Goal: Task Accomplishment & Management: Manage account settings

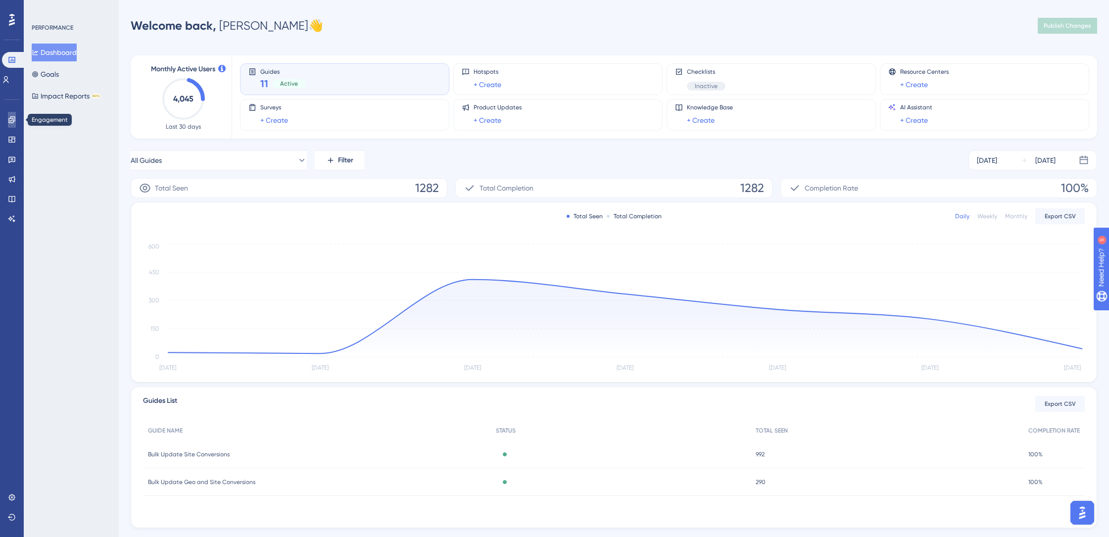
click at [16, 125] on link at bounding box center [12, 120] width 8 height 16
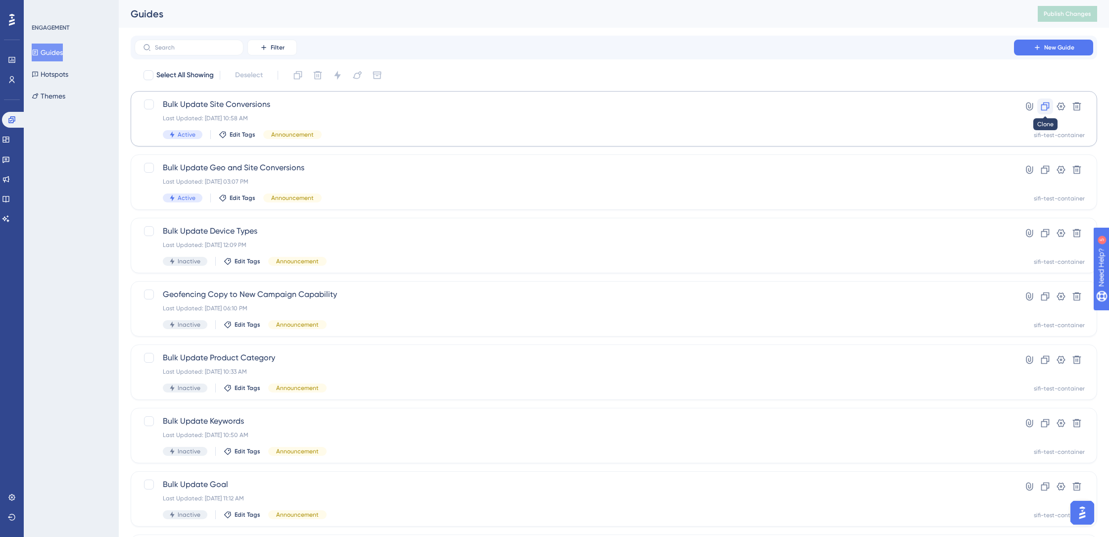
click at [1049, 111] on icon at bounding box center [1046, 106] width 10 height 10
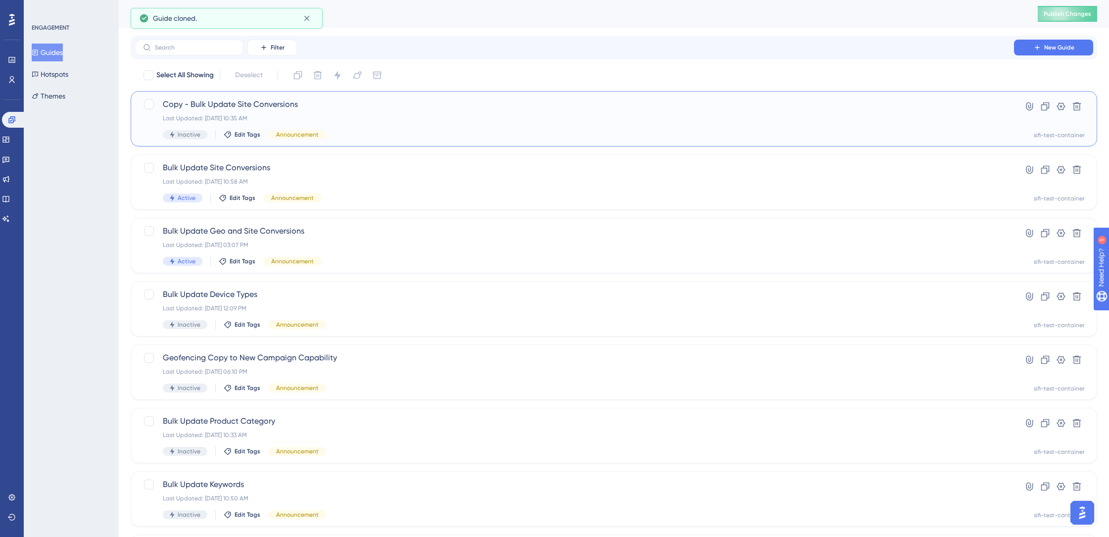
click at [647, 110] on div "Copy - Bulk Update Site Conversions Last Updated: [DATE] 10:35 AM Inactive Edit…" at bounding box center [574, 119] width 823 height 41
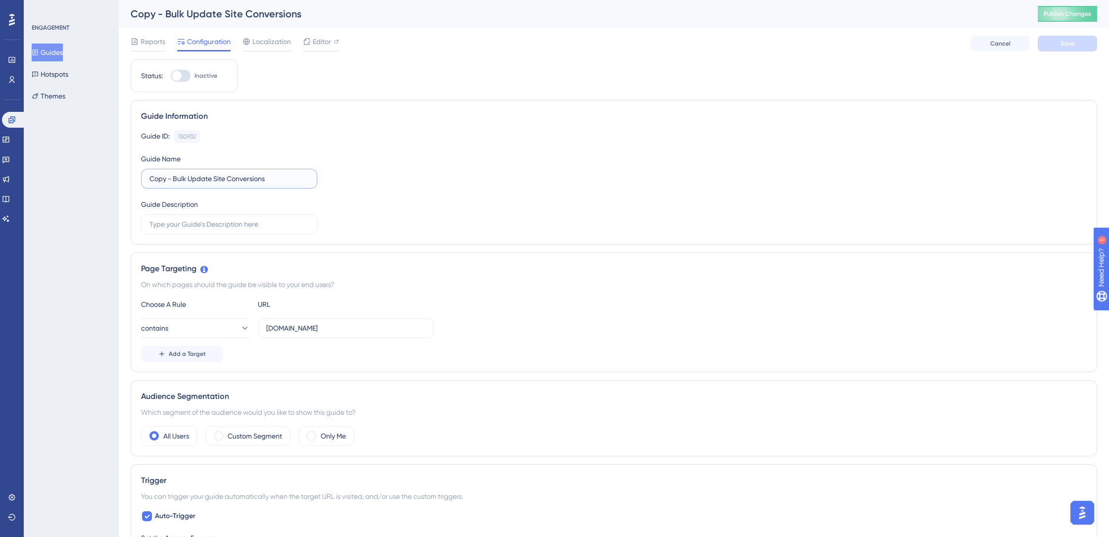
click at [192, 180] on input "Copy - Bulk Update Site Conversions" at bounding box center [229, 178] width 159 height 11
type input "L"
type input "Bulk Location Updates"
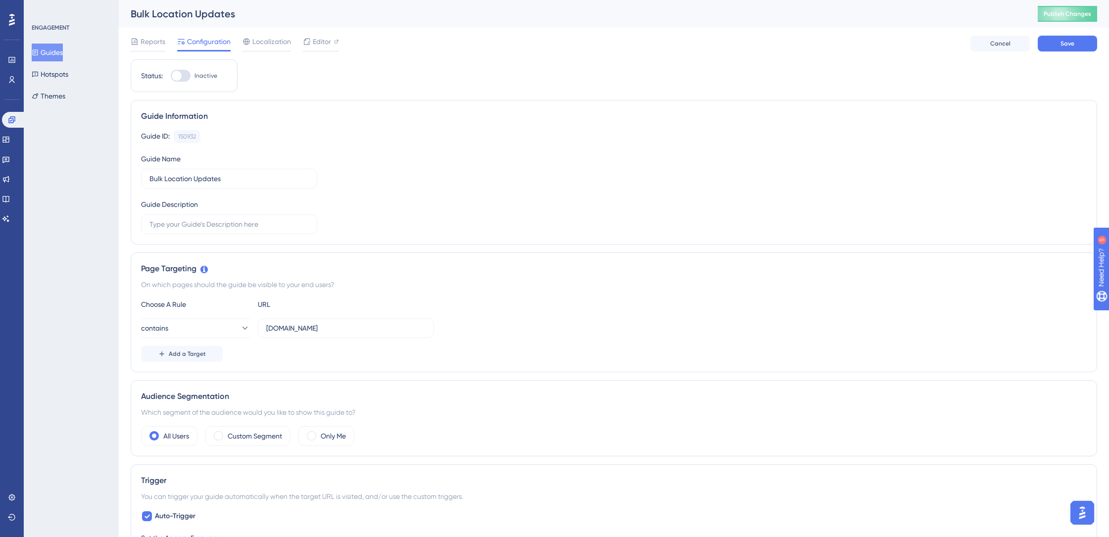
click at [327, 99] on div "Status: Inactive Guide Information Guide ID: 150932 Copy Guide Name Bulk Locati…" at bounding box center [614, 538] width 967 height 959
click at [1061, 47] on span "Save" at bounding box center [1068, 44] width 14 height 8
click at [13, 124] on link at bounding box center [14, 120] width 24 height 16
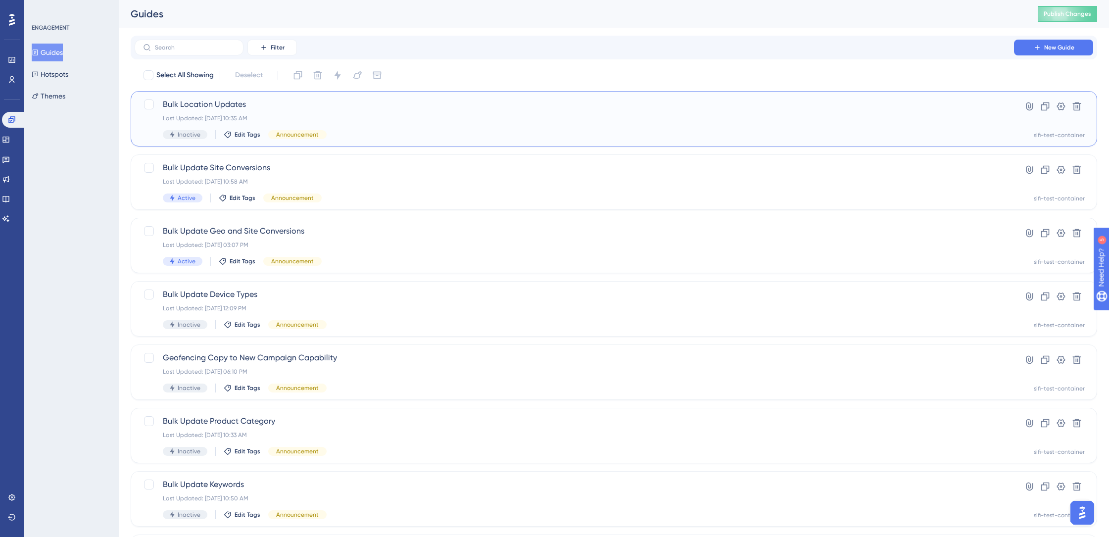
click at [236, 101] on span "Bulk Location Updates" at bounding box center [574, 105] width 823 height 12
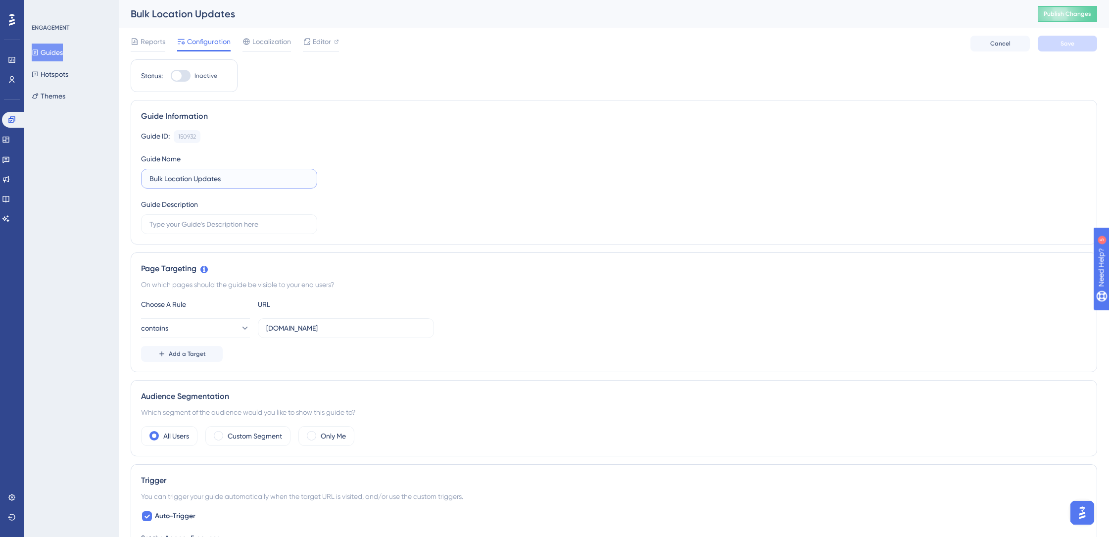
drag, startPoint x: 194, startPoint y: 179, endPoint x: 164, endPoint y: 181, distance: 29.3
click at [164, 181] on input "Bulk Location Updates" at bounding box center [229, 178] width 159 height 11
click at [199, 178] on input "Bulk Updates" at bounding box center [229, 178] width 159 height 11
type input "Bulk Updates - Locations"
click at [1054, 50] on button "Save" at bounding box center [1067, 44] width 59 height 16
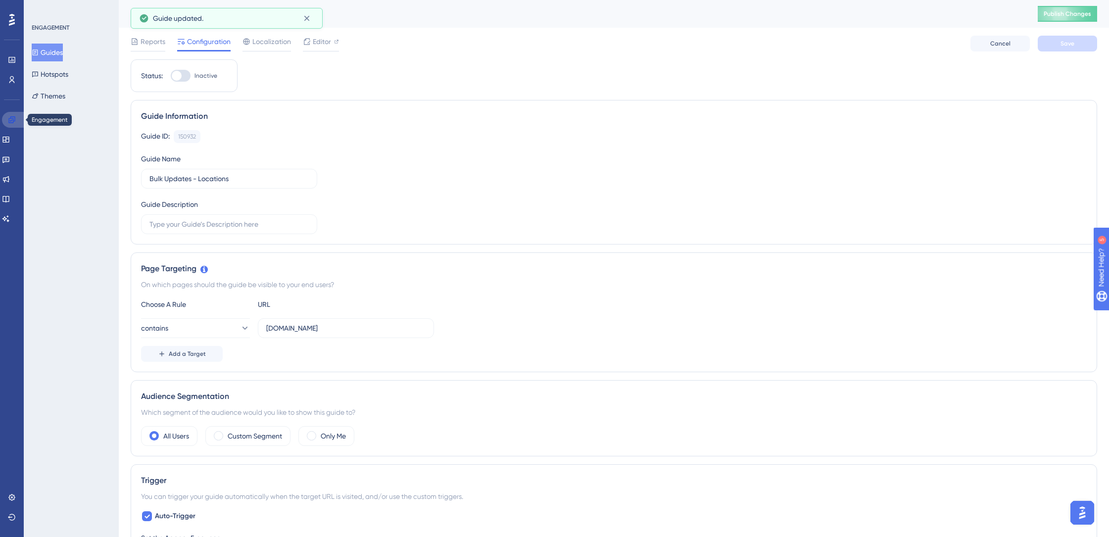
click at [9, 122] on icon at bounding box center [11, 119] width 6 height 6
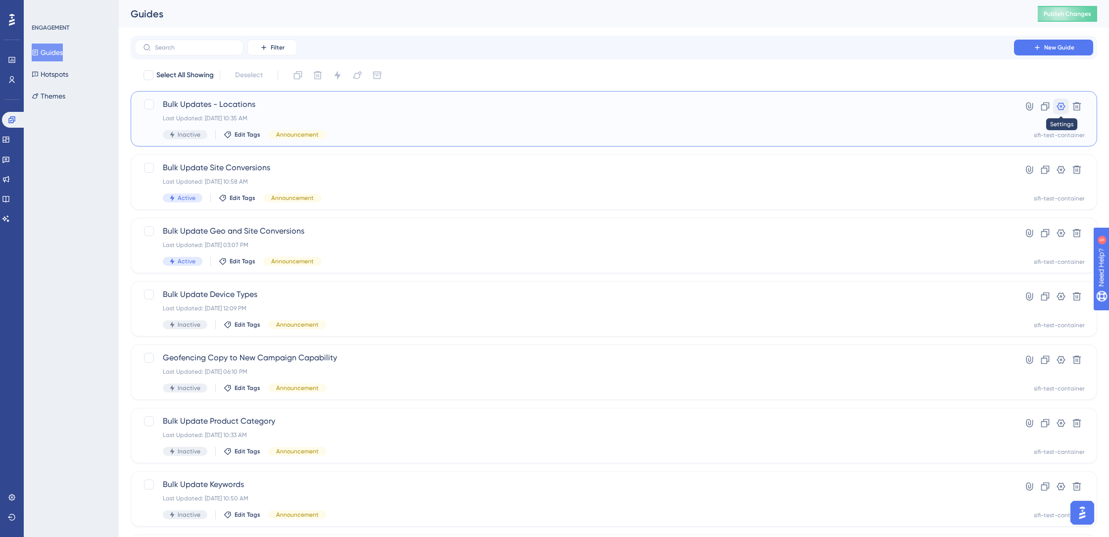
click at [1058, 107] on icon at bounding box center [1061, 106] width 8 height 8
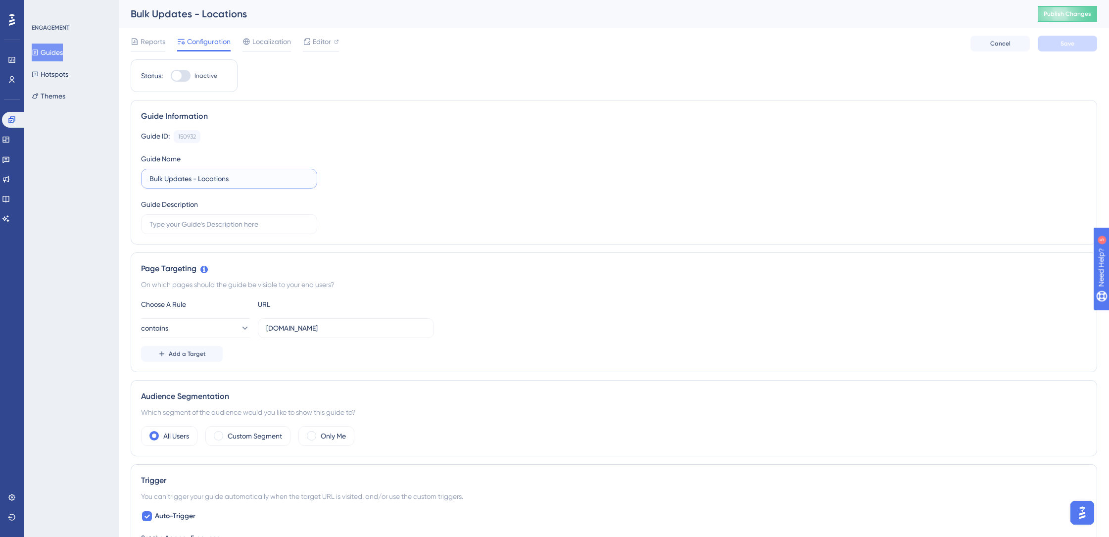
click at [191, 180] on input "Bulk Updates - Locations" at bounding box center [229, 178] width 159 height 11
type input "Bulk Update Locations"
click at [1063, 47] on span "Save" at bounding box center [1068, 44] width 14 height 8
click at [18, 122] on link at bounding box center [14, 120] width 24 height 16
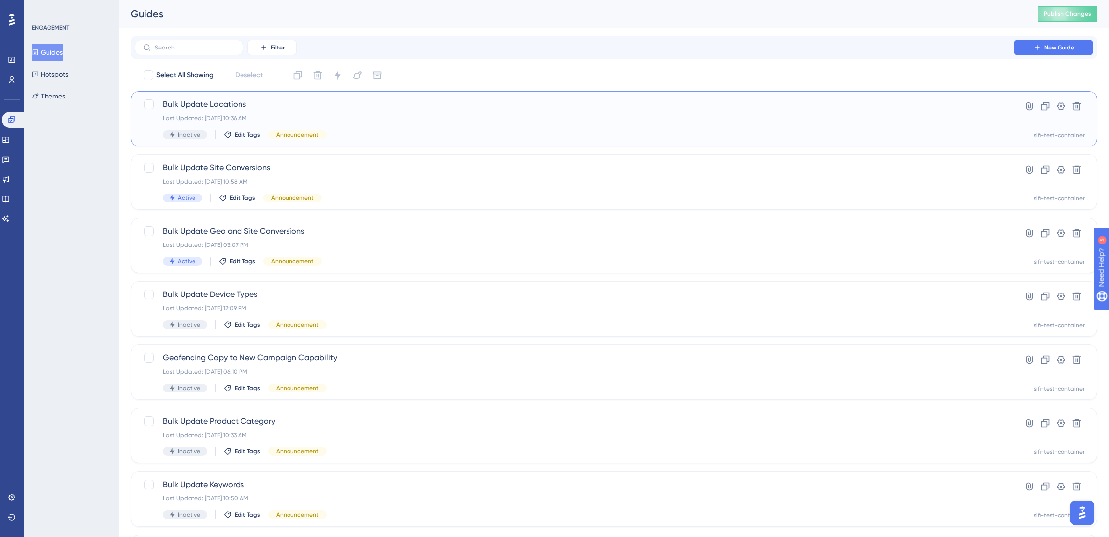
click at [650, 103] on span "Bulk Update Locations" at bounding box center [574, 105] width 823 height 12
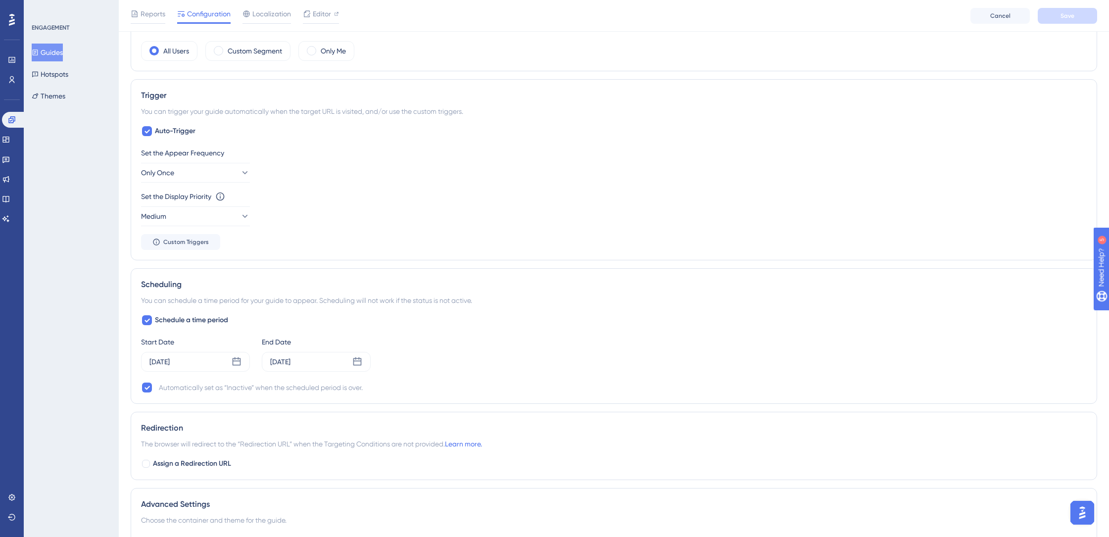
scroll to position [506, 0]
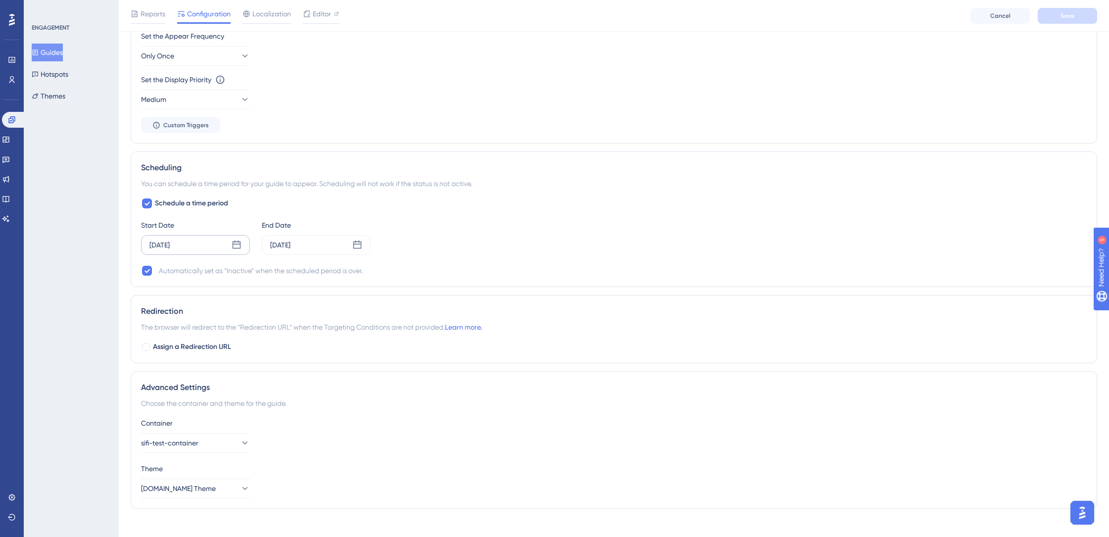
click at [231, 244] on div "[DATE]" at bounding box center [195, 245] width 109 height 20
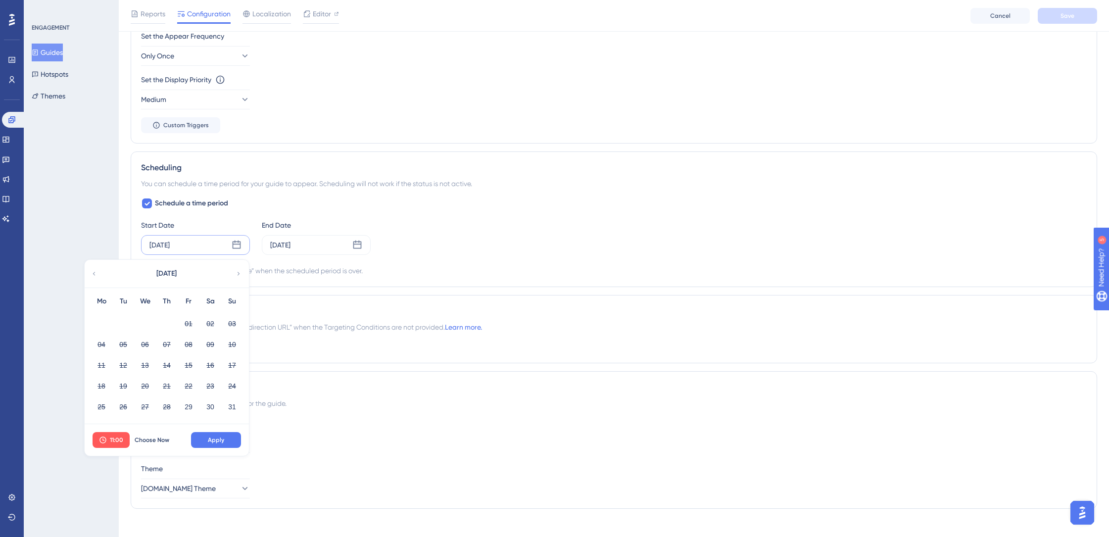
click at [236, 275] on icon at bounding box center [238, 273] width 7 height 9
click at [124, 327] on button "02" at bounding box center [123, 323] width 17 height 17
click at [204, 440] on button "Apply" at bounding box center [216, 440] width 50 height 16
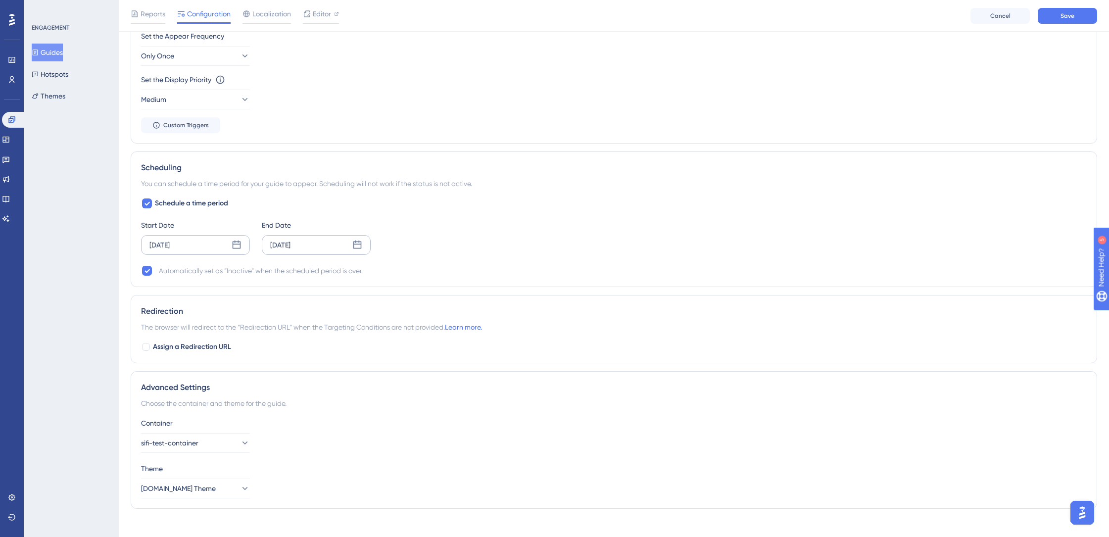
click at [318, 248] on div "[DATE]" at bounding box center [316, 245] width 109 height 20
click at [244, 404] on button "30" at bounding box center [244, 407] width 17 height 17
click at [348, 438] on button "Apply" at bounding box center [337, 440] width 50 height 16
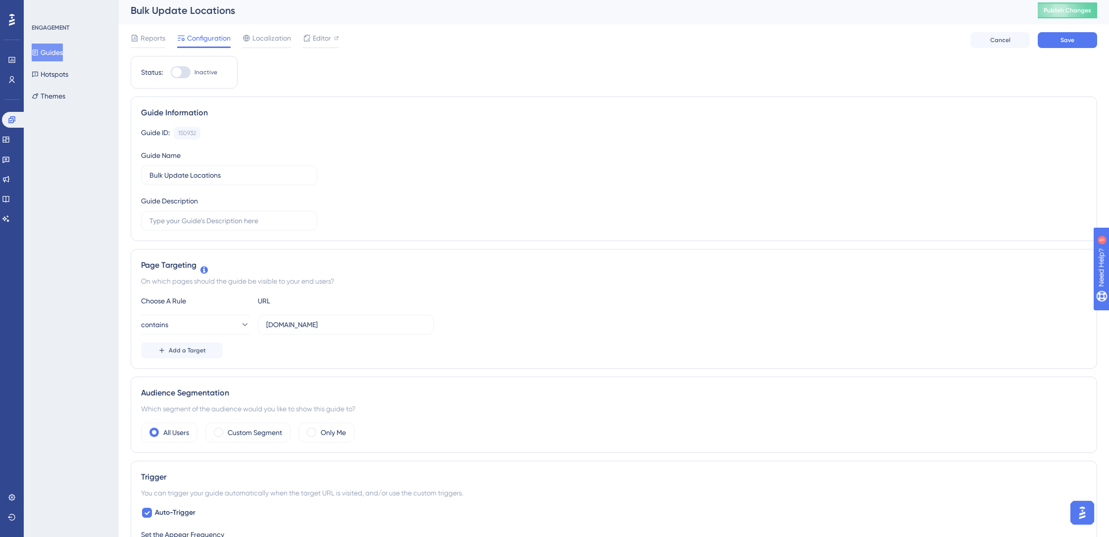
scroll to position [0, 0]
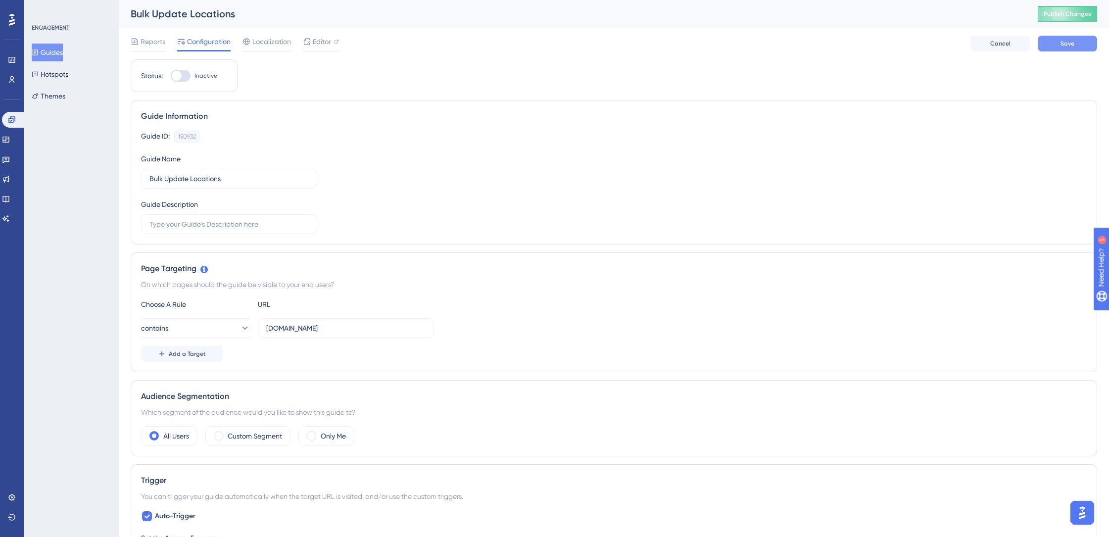
click at [1065, 49] on button "Save" at bounding box center [1067, 44] width 59 height 16
click at [326, 45] on span "Editor" at bounding box center [322, 42] width 18 height 12
